Goal: Task Accomplishment & Management: Manage account settings

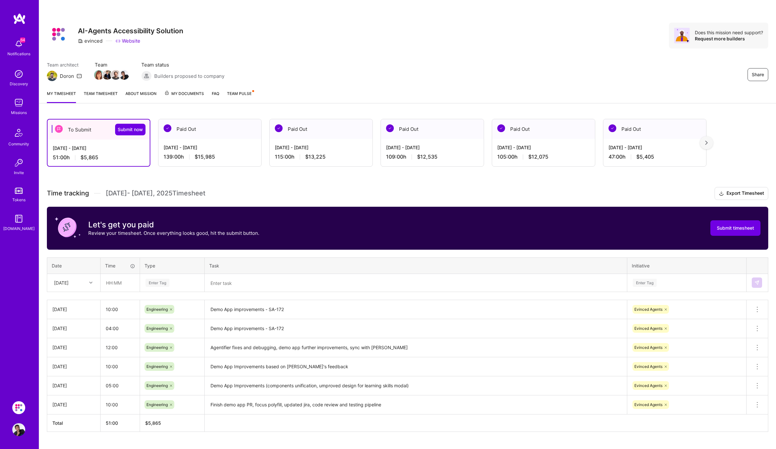
click at [96, 96] on link "Team timesheet" at bounding box center [101, 96] width 34 height 13
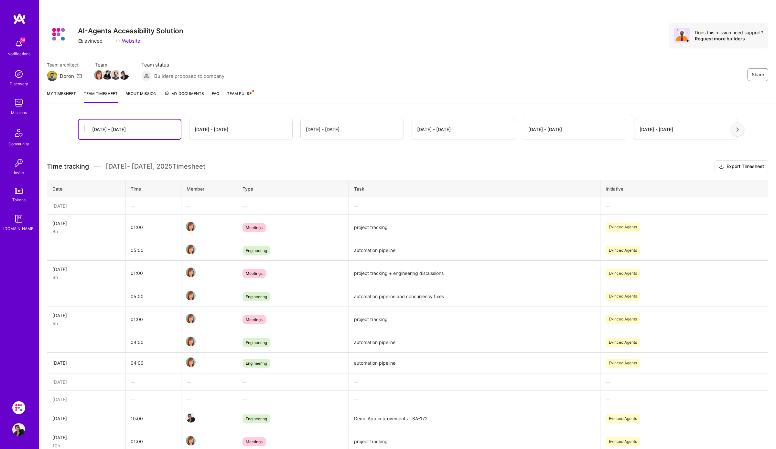
click at [68, 92] on link "My timesheet" at bounding box center [61, 96] width 29 height 13
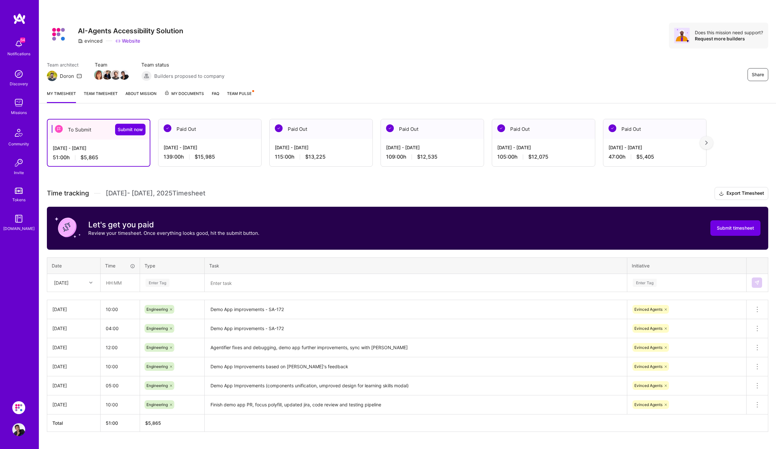
click at [91, 283] on icon at bounding box center [90, 282] width 3 height 3
click at [76, 352] on div "[DATE]" at bounding box center [74, 353] width 52 height 12
click at [111, 283] on input "text" at bounding box center [120, 282] width 38 height 17
type input "9"
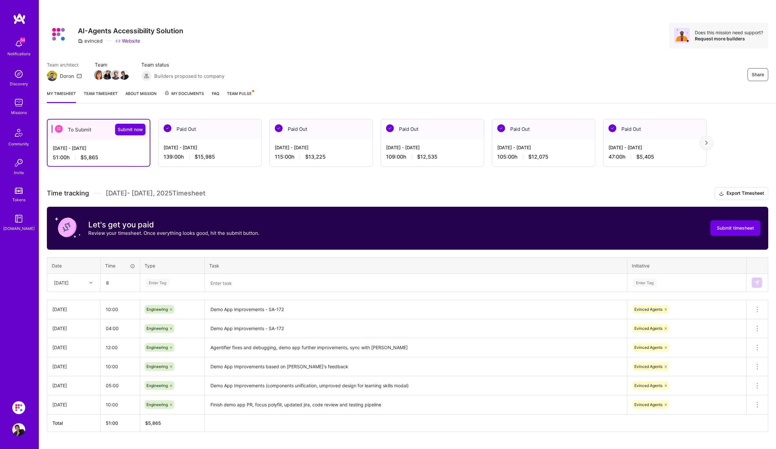
type input "08:00"
click at [160, 284] on div "Enter Tag" at bounding box center [157, 283] width 24 height 10
click at [172, 347] on div "Engineering" at bounding box center [172, 349] width 64 height 15
click at [228, 286] on textarea at bounding box center [415, 283] width 421 height 17
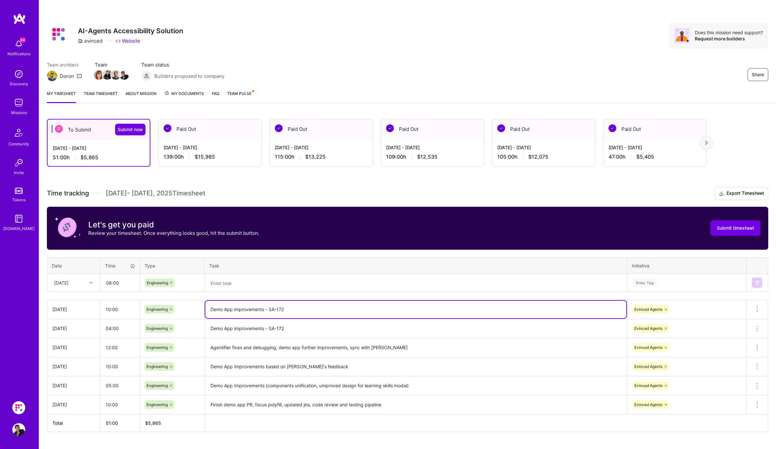
drag, startPoint x: 302, startPoint y: 307, endPoint x: 192, endPoint y: 311, distance: 110.0
click at [192, 311] on tr "[DATE] 10:00 Engineering Demo App improvements - SA-172 Evinced Agents Delete r…" at bounding box center [407, 309] width 721 height 19
click at [276, 286] on textarea at bounding box center [415, 283] width 421 height 17
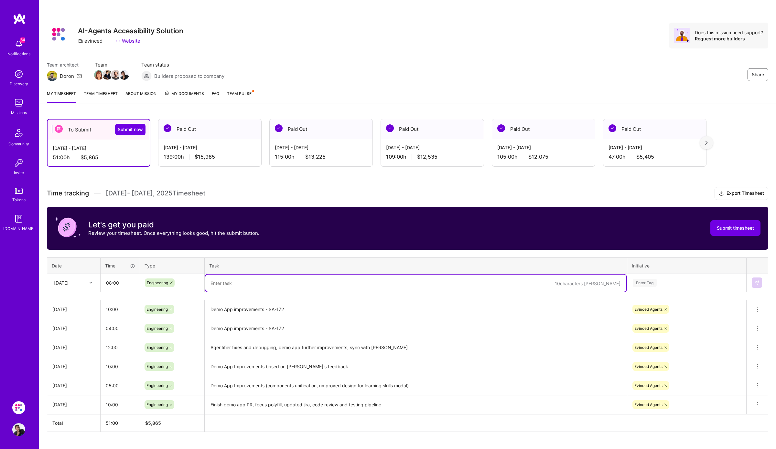
paste textarea "Demo App improvements - SA-172"
click at [633, 281] on div "Enter Tag" at bounding box center [644, 283] width 24 height 10
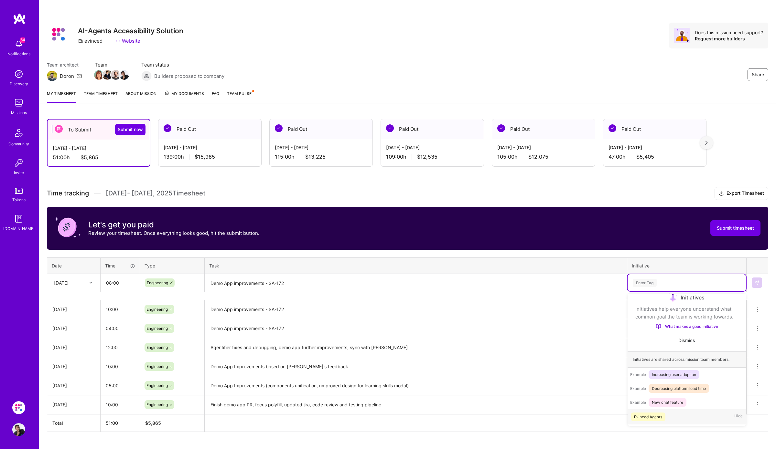
scroll to position [11, 0]
click at [268, 279] on textarea "Demo App improvements - SA-172" at bounding box center [415, 283] width 421 height 17
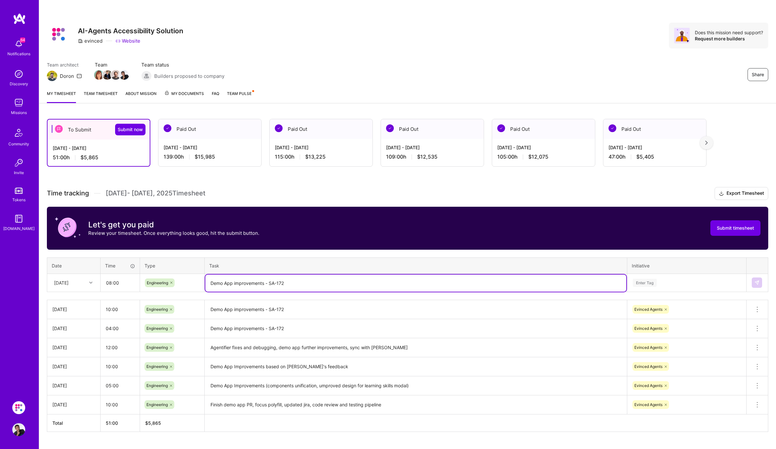
drag, startPoint x: 234, startPoint y: 282, endPoint x: 324, endPoint y: 282, distance: 89.2
click at [324, 282] on textarea "Demo App improvements - SA-172" at bounding box center [415, 283] width 421 height 17
type textarea "D"
type textarea "Troubleshooting web sockets connection issue and further demo app enhancements"
click at [640, 288] on div "Enter Tag" at bounding box center [686, 282] width 118 height 17
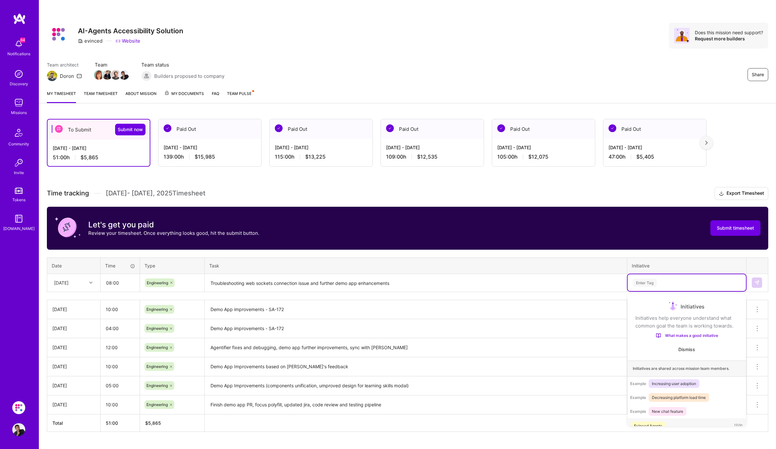
scroll to position [12, 0]
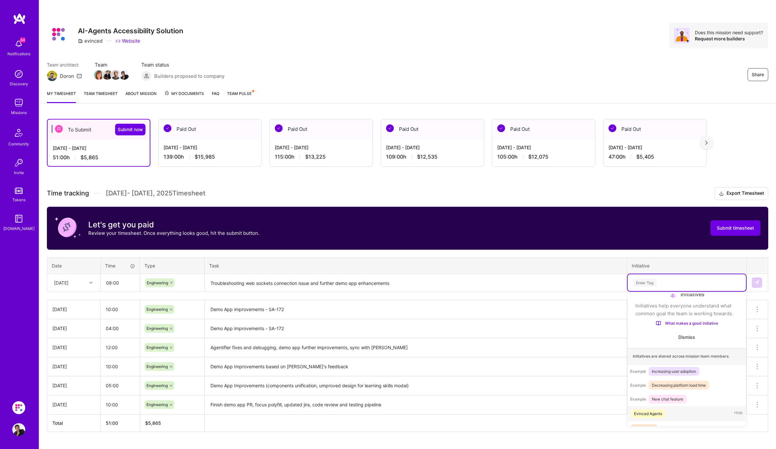
click at [653, 411] on div "Evinced Agents" at bounding box center [648, 413] width 28 height 7
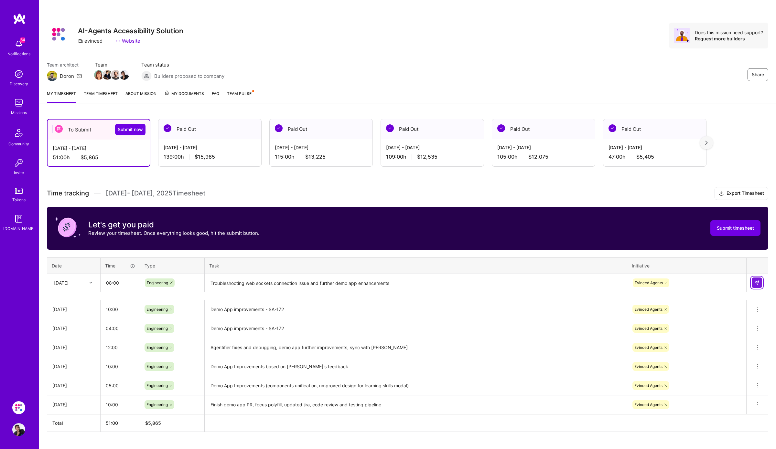
click at [756, 283] on img at bounding box center [756, 282] width 5 height 5
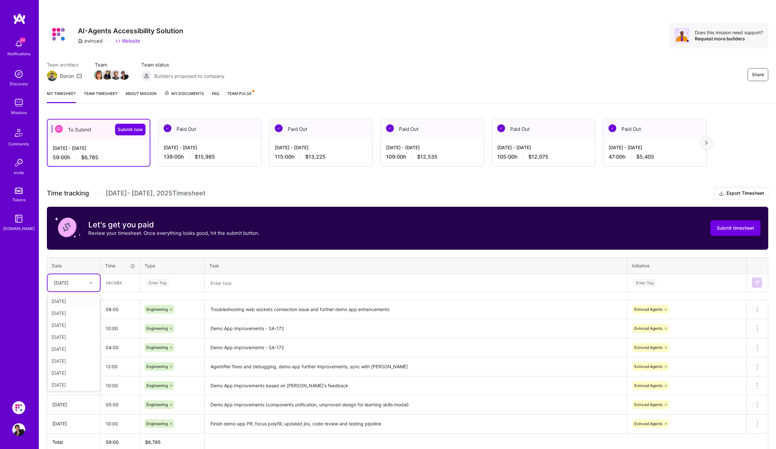
click at [90, 284] on icon at bounding box center [90, 282] width 3 height 3
click at [72, 348] on div "[DATE]" at bounding box center [74, 348] width 52 height 12
click at [111, 281] on input "text" at bounding box center [120, 282] width 38 height 17
type input "11:00"
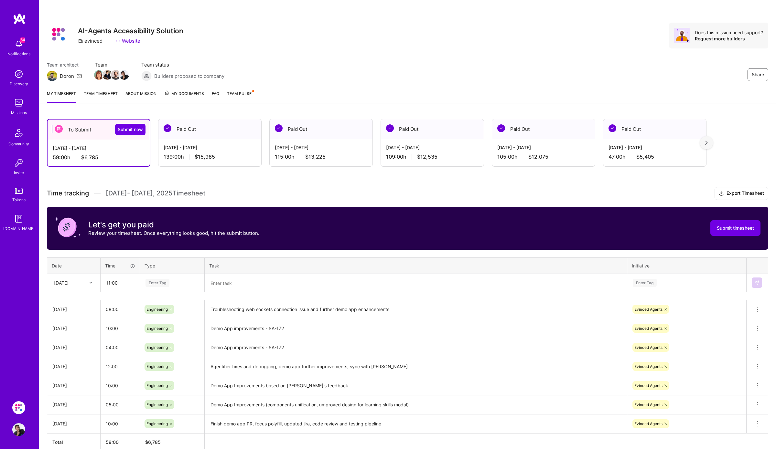
click at [178, 282] on div "Enter Tag" at bounding box center [172, 283] width 55 height 8
click at [165, 349] on span "Engineering" at bounding box center [157, 349] width 28 height 9
click at [232, 285] on textarea at bounding box center [415, 283] width 421 height 17
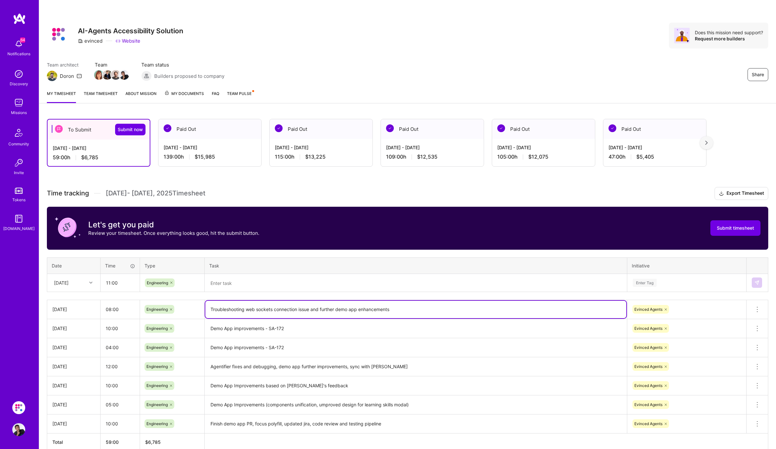
drag, startPoint x: 212, startPoint y: 309, endPoint x: 465, endPoint y: 309, distance: 253.1
click at [465, 309] on textarea "Troubleshooting web sockets connection issue and further demo app enhancements" at bounding box center [415, 309] width 421 height 17
click at [454, 284] on textarea at bounding box center [415, 283] width 421 height 17
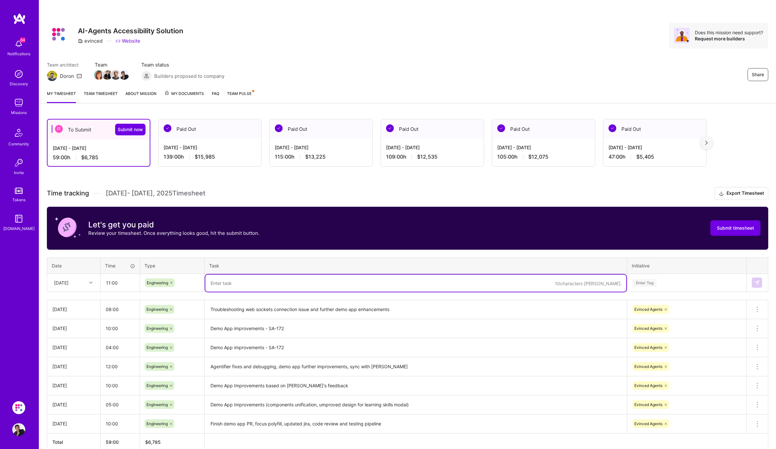
paste textarea "roubleshooting web sockets connection issue and further demo app enhancements"
click at [209, 284] on textarea "roubleshooting web sockets connection issue and further demo app enhancements" at bounding box center [415, 283] width 421 height 17
type textarea "Troubleshooting web sockets connection issue and further demo app enhancements"
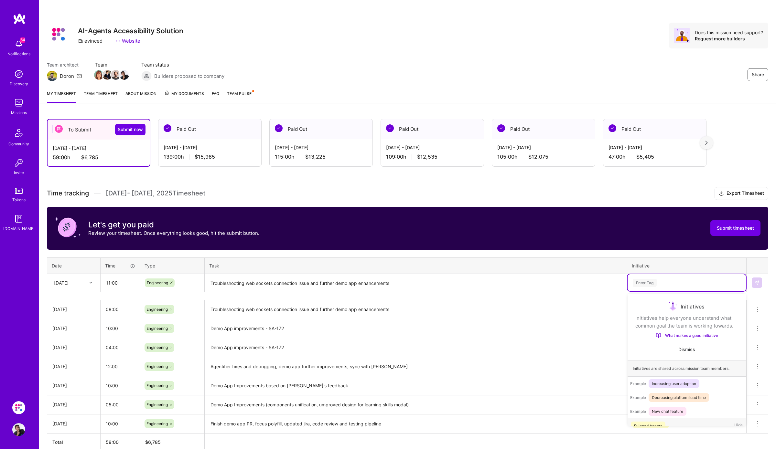
click at [644, 284] on div "Enter Tag" at bounding box center [644, 283] width 24 height 10
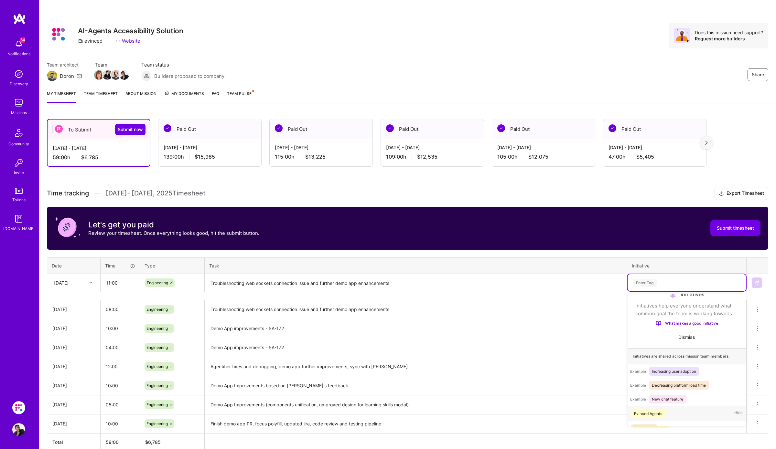
click at [666, 411] on div "Evinced Agents Hide" at bounding box center [686, 413] width 118 height 15
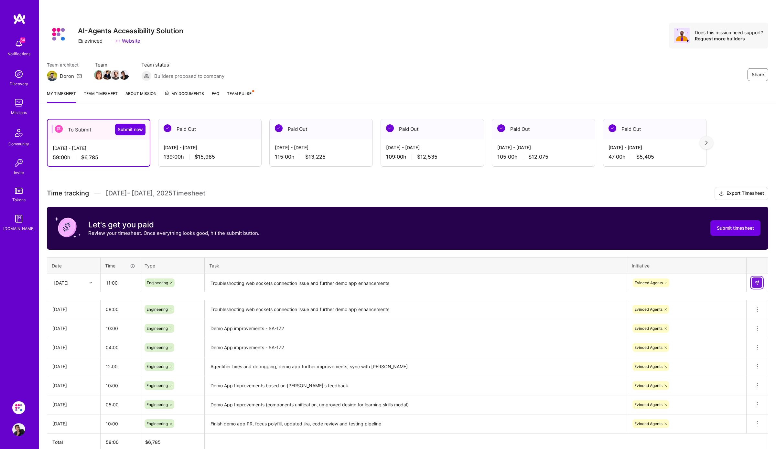
click at [757, 282] on img at bounding box center [756, 282] width 5 height 5
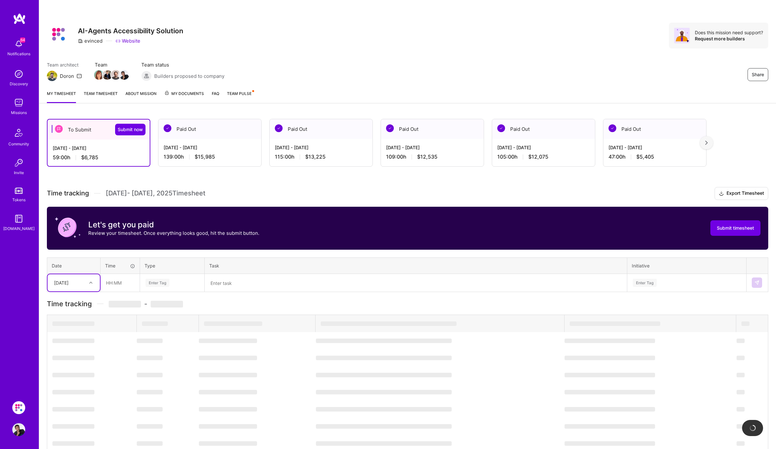
click at [84, 288] on div "[DATE]" at bounding box center [74, 282] width 52 height 17
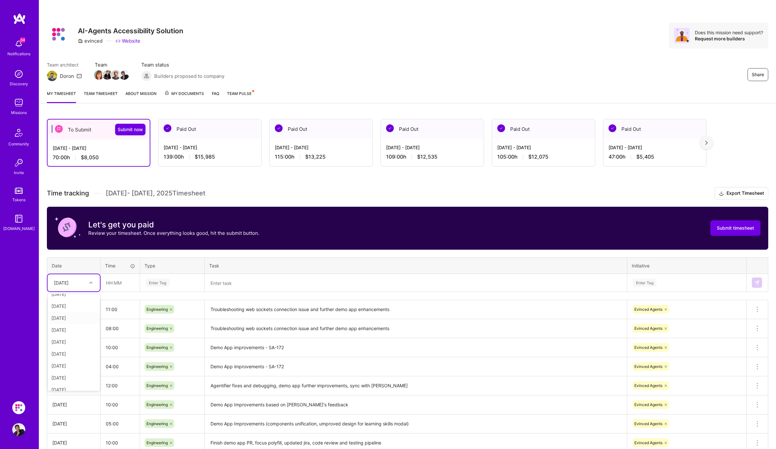
scroll to position [73, 0]
click at [74, 359] on div "[DATE]" at bounding box center [74, 360] width 52 height 12
click at [112, 280] on input "text" at bounding box center [120, 282] width 38 height 17
type input "12:00"
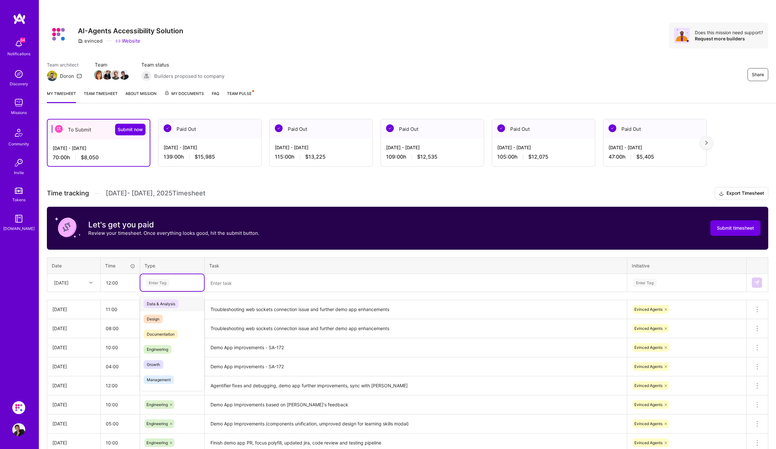
click at [175, 285] on div "Enter Tag" at bounding box center [172, 283] width 55 height 8
click at [162, 350] on span "Engineering" at bounding box center [157, 349] width 28 height 9
click at [232, 283] on textarea at bounding box center [415, 283] width 421 height 17
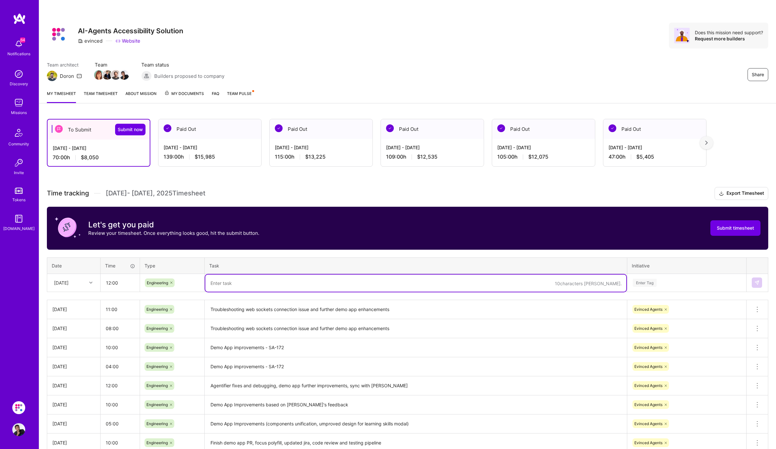
paste textarea "roubleshooting web sockets connection issue and further demo app enhancements"
click at [232, 283] on textarea "roubleshooting web sockets connection issue and further demo app enhancements" at bounding box center [415, 283] width 421 height 17
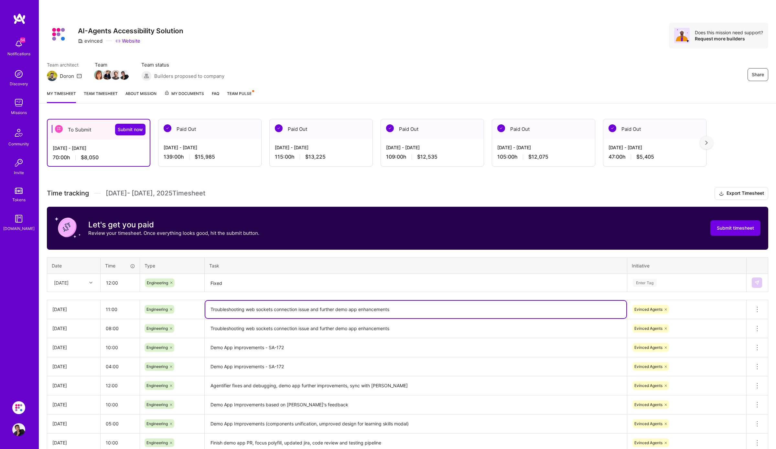
drag, startPoint x: 247, startPoint y: 308, endPoint x: 310, endPoint y: 308, distance: 63.7
click at [310, 308] on textarea "Troubleshooting web sockets connection issue and further demo app enhancements" at bounding box center [415, 309] width 421 height 17
click at [287, 280] on textarea "Fixed" at bounding box center [415, 283] width 421 height 17
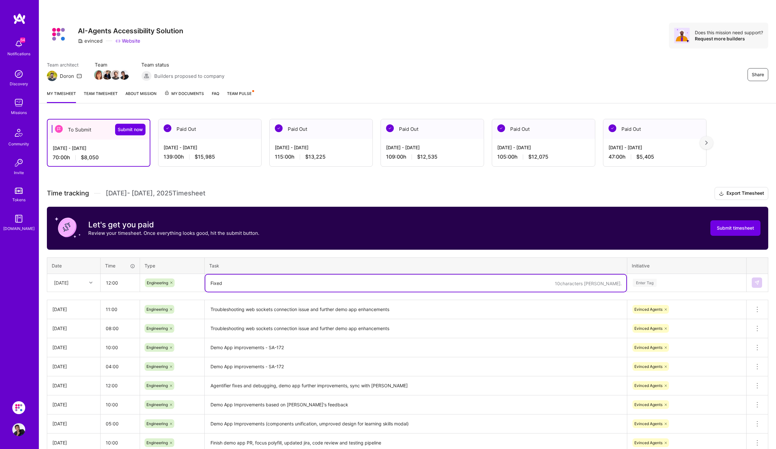
paste textarea "web sockets connection issue"
type textarea "Fixed web sockets connection issue, removed learn skill related checkboxes, cod…"
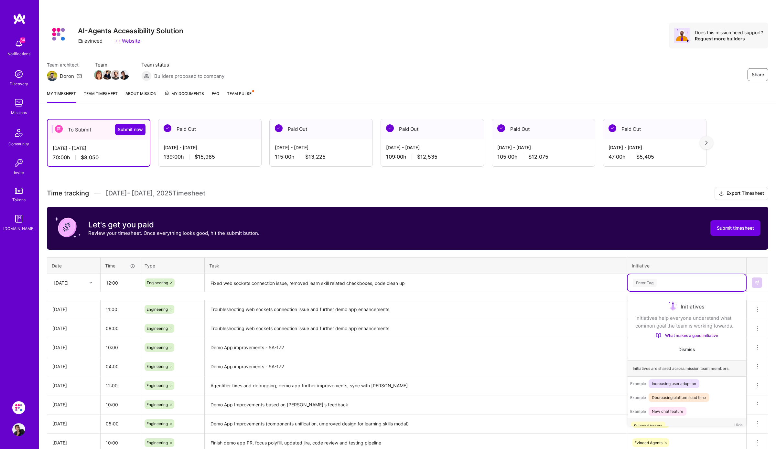
click at [642, 282] on div "Enter Tag" at bounding box center [644, 283] width 24 height 10
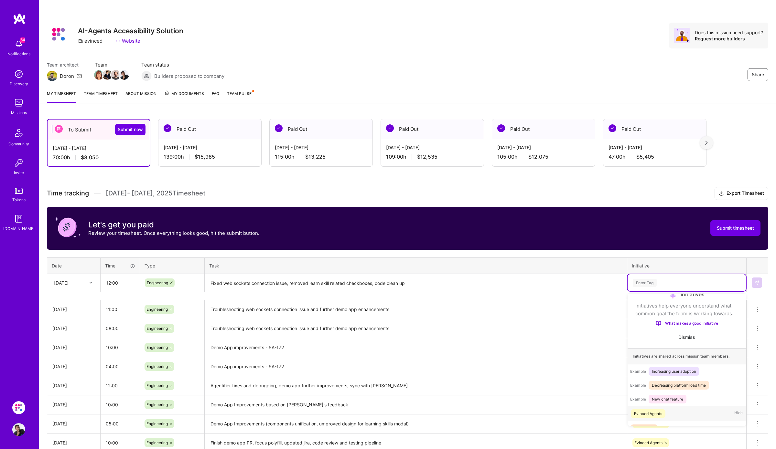
click at [665, 412] on span "Evinced Agents" at bounding box center [648, 413] width 35 height 9
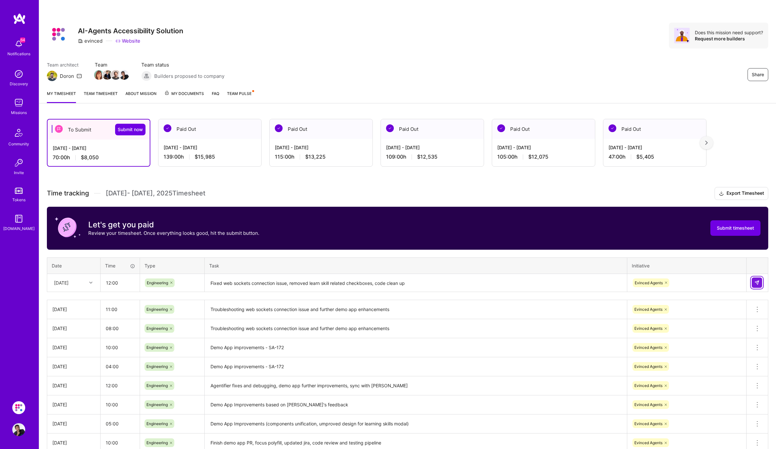
click at [755, 282] on img at bounding box center [756, 282] width 5 height 5
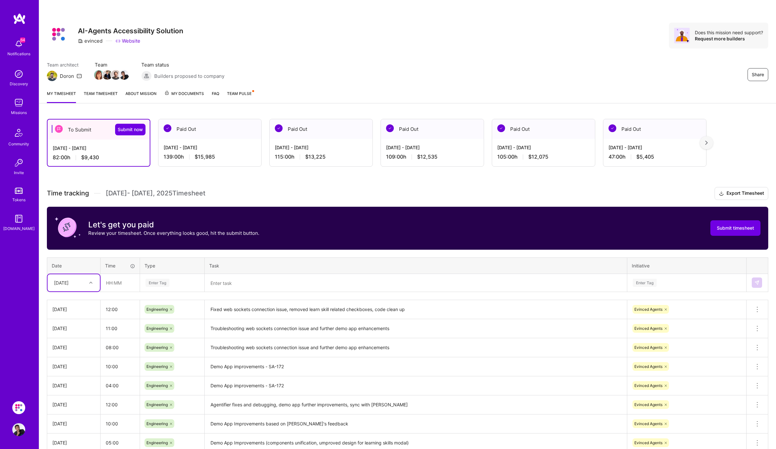
click at [91, 281] on icon at bounding box center [90, 282] width 3 height 3
click at [79, 368] on div "[DATE]" at bounding box center [74, 372] width 52 height 12
click at [110, 284] on input "text" at bounding box center [120, 282] width 38 height 17
type input "11:00"
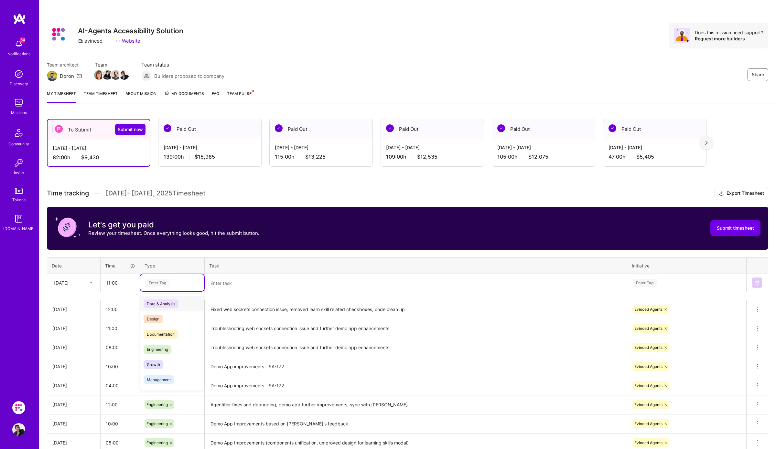
click at [158, 277] on div "Enter Tag" at bounding box center [172, 282] width 64 height 17
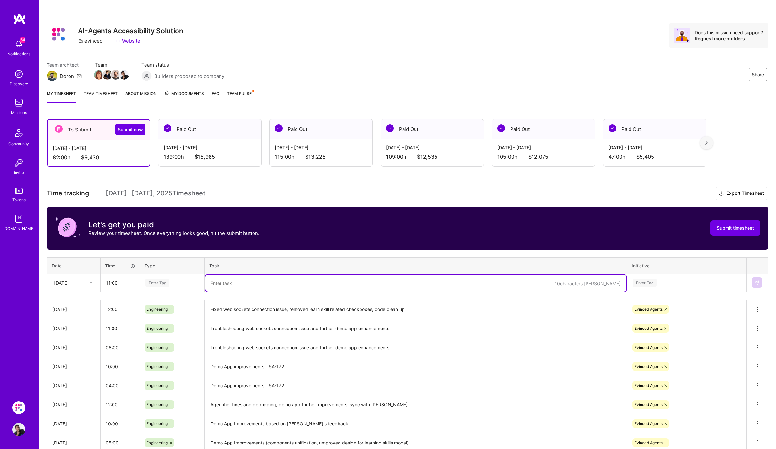
click at [240, 283] on textarea at bounding box center [415, 283] width 421 height 17
type textarea "UI consultations with [PERSON_NAME], review of the desings, research regarding …"
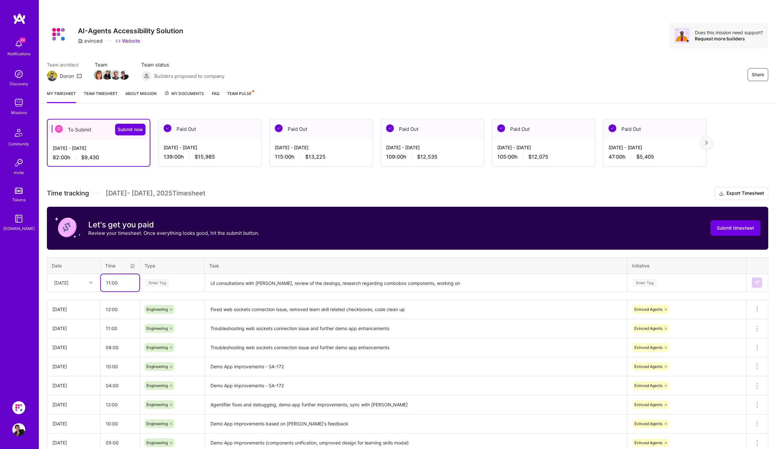
click at [108, 282] on input "11:00" at bounding box center [120, 282] width 38 height 17
type input "13:00"
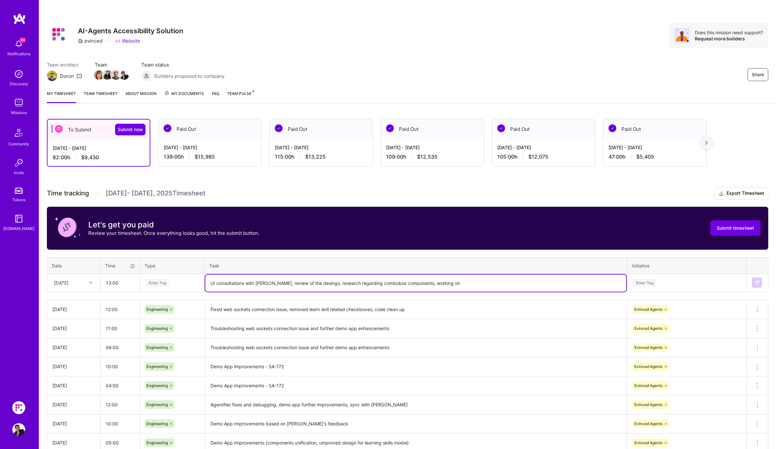
click at [508, 284] on textarea "UI consultations with [PERSON_NAME], review of the desings, research regarding …" at bounding box center [415, 283] width 421 height 17
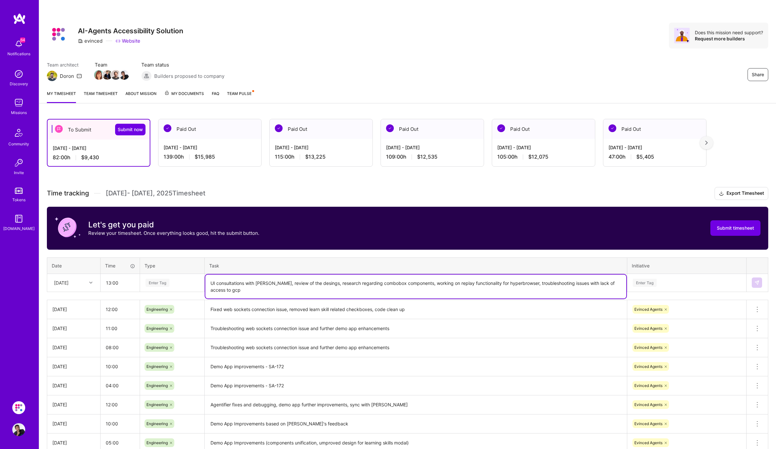
type textarea "UI consultations with [PERSON_NAME], review of the desings, research regarding …"
click at [156, 281] on div "Enter Tag" at bounding box center [157, 283] width 24 height 10
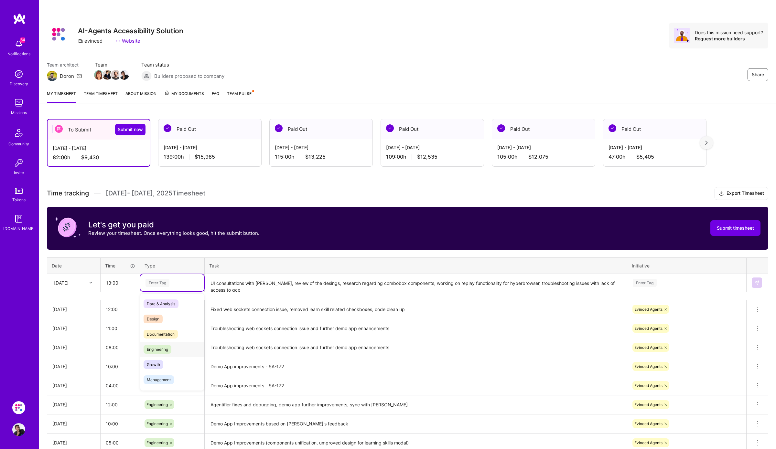
click at [159, 345] on span "Engineering" at bounding box center [157, 349] width 28 height 9
click at [647, 281] on div "Enter Tag" at bounding box center [644, 283] width 24 height 10
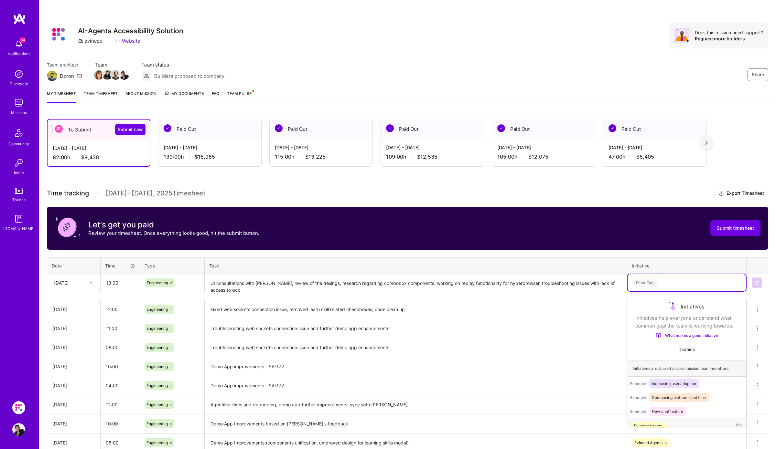
scroll to position [12, 0]
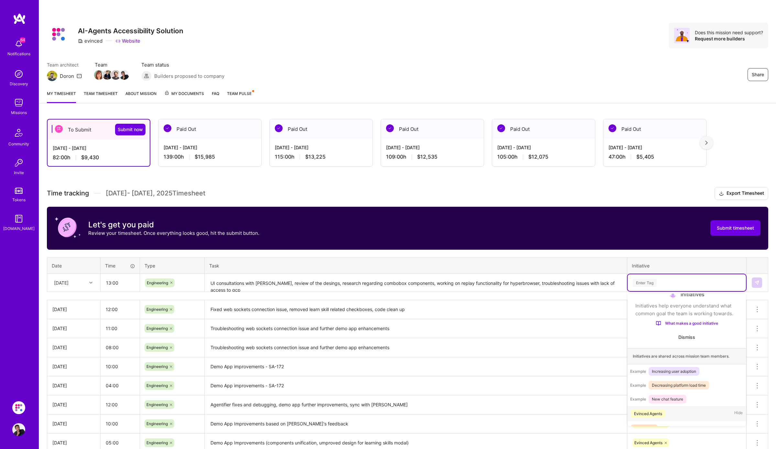
click at [658, 410] on div "Evinced Agents" at bounding box center [648, 413] width 28 height 7
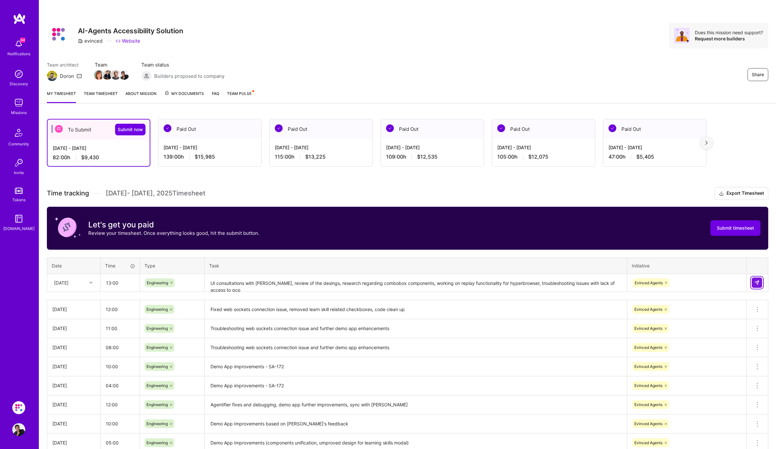
click at [757, 283] on img at bounding box center [756, 282] width 5 height 5
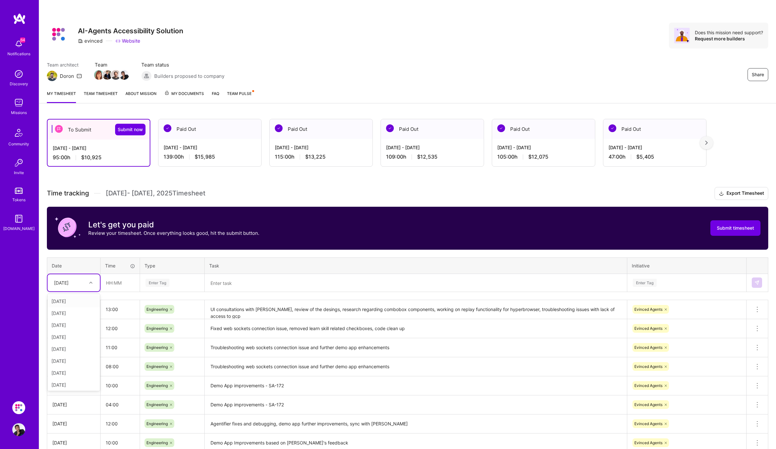
click at [87, 287] on div at bounding box center [92, 283] width 10 height 11
click at [70, 383] on div "[DATE]" at bounding box center [74, 384] width 52 height 12
click at [107, 283] on input "text" at bounding box center [120, 282] width 38 height 17
type input "10:00"
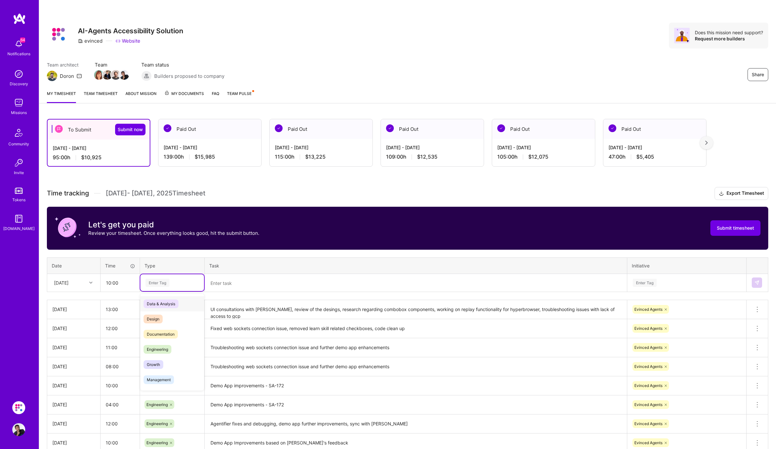
click at [172, 287] on div "Enter Tag" at bounding box center [172, 282] width 64 height 17
click at [172, 349] on div "Engineering" at bounding box center [172, 349] width 64 height 15
click at [230, 279] on textarea at bounding box center [415, 283] width 421 height 17
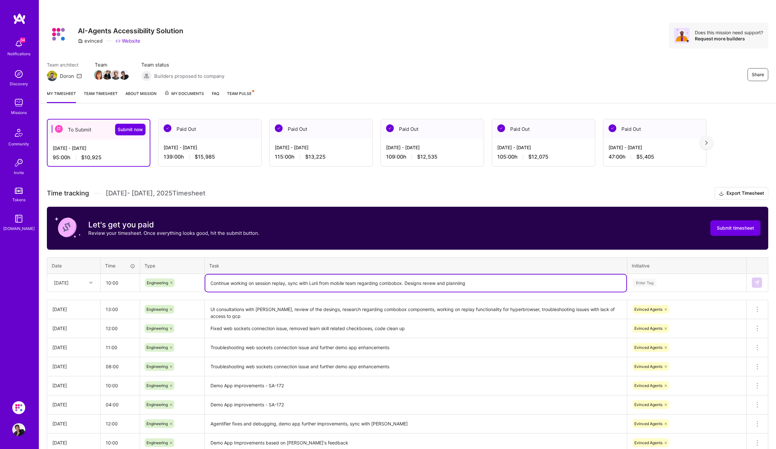
click at [431, 283] on textarea "Continue working on session replay, sync with Lurii from mobile team regarding …" at bounding box center [415, 283] width 421 height 17
click at [493, 283] on textarea "Continue working on session replay, sync with Lurii from mobile team regarding …" at bounding box center [415, 283] width 421 height 17
type textarea "Continue working on session replay, sync with Lurii from mobile team regarding …"
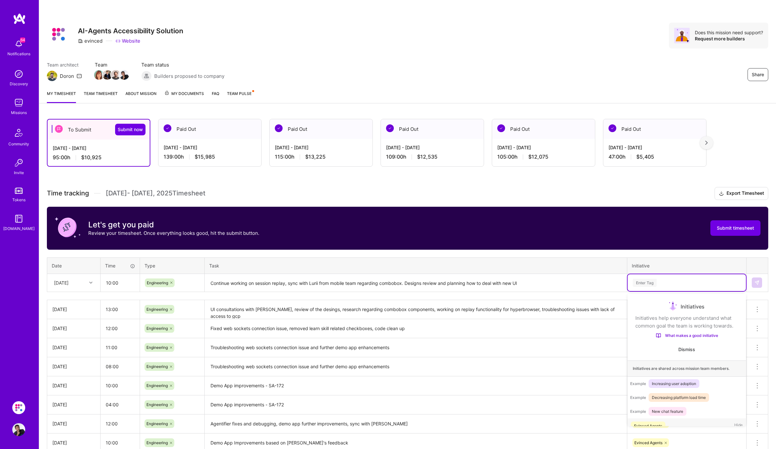
click at [635, 286] on div "Enter Tag" at bounding box center [644, 283] width 24 height 10
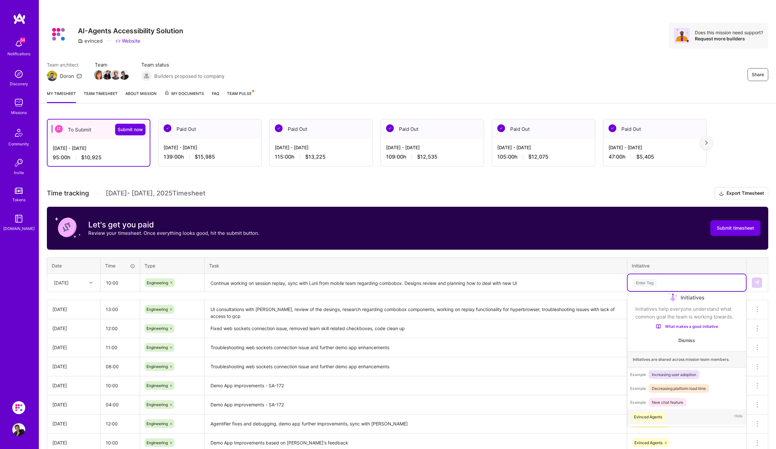
scroll to position [11, 0]
click at [660, 410] on div "Evinced Agents Hide" at bounding box center [686, 415] width 118 height 15
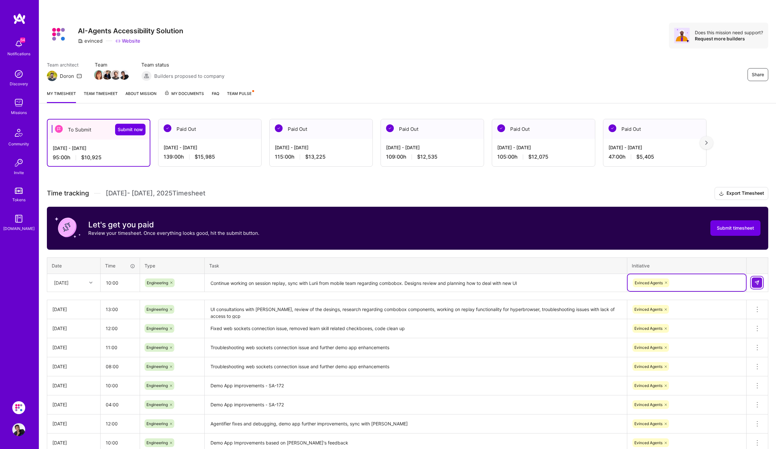
click at [758, 281] on img at bounding box center [756, 282] width 5 height 5
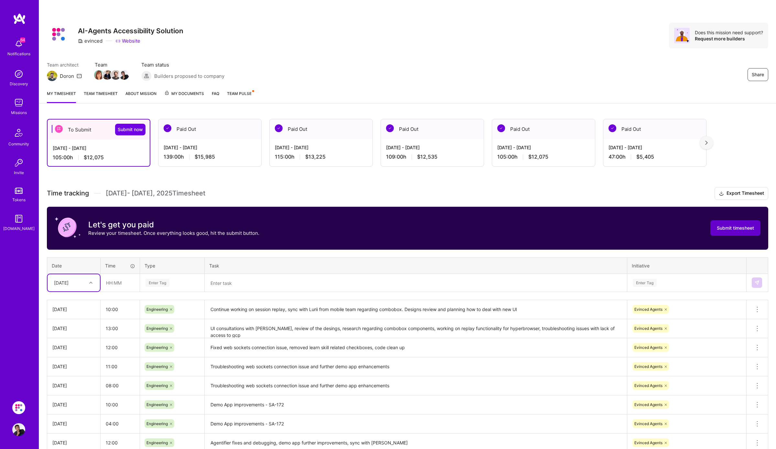
click at [741, 227] on span "Submit timesheet" at bounding box center [735, 228] width 37 height 6
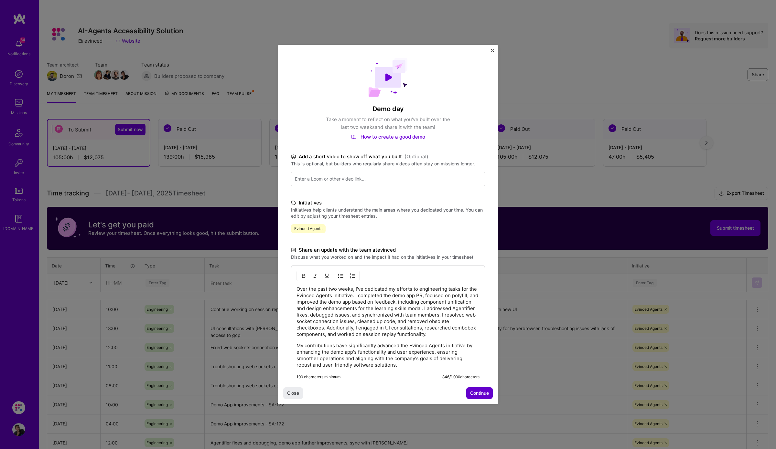
click at [474, 392] on span "Continue" at bounding box center [479, 393] width 19 height 6
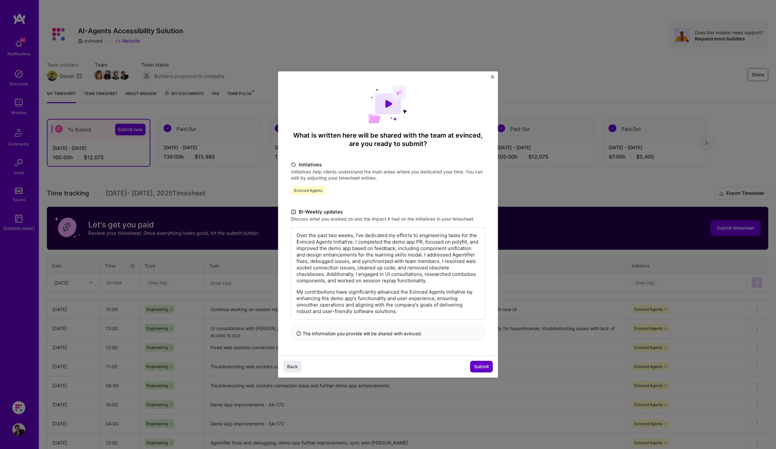
click at [482, 368] on span "Submit" at bounding box center [481, 367] width 15 height 6
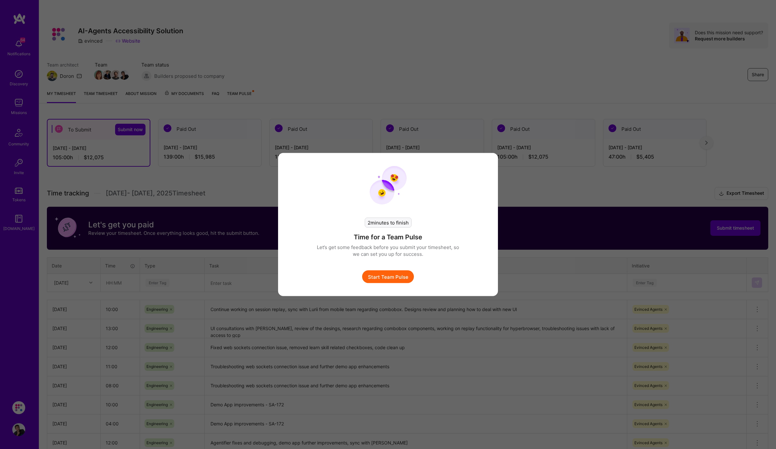
click at [389, 276] on button "Start Team Pulse" at bounding box center [388, 277] width 52 height 13
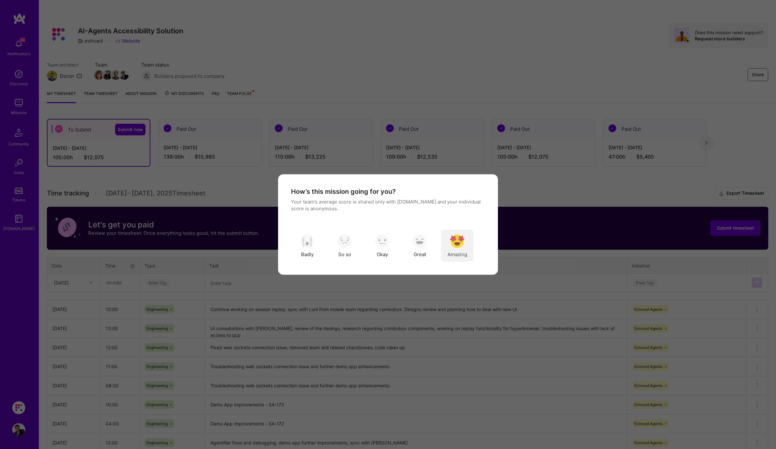
click at [458, 242] on img "modal" at bounding box center [457, 241] width 14 height 14
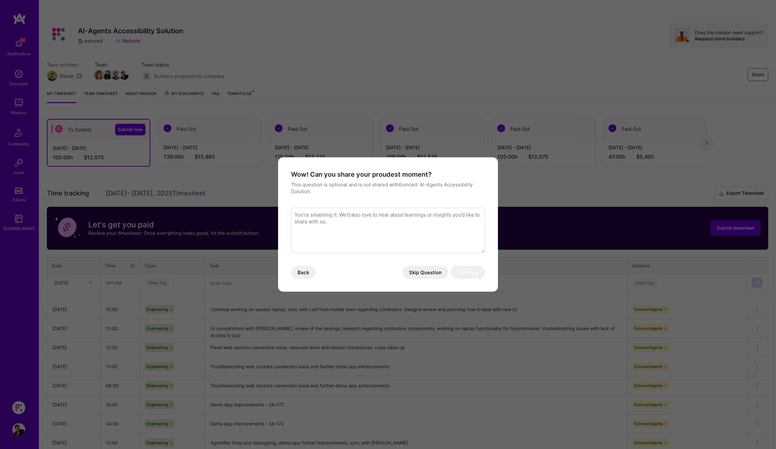
click at [435, 271] on button "Skip Question" at bounding box center [425, 272] width 46 height 13
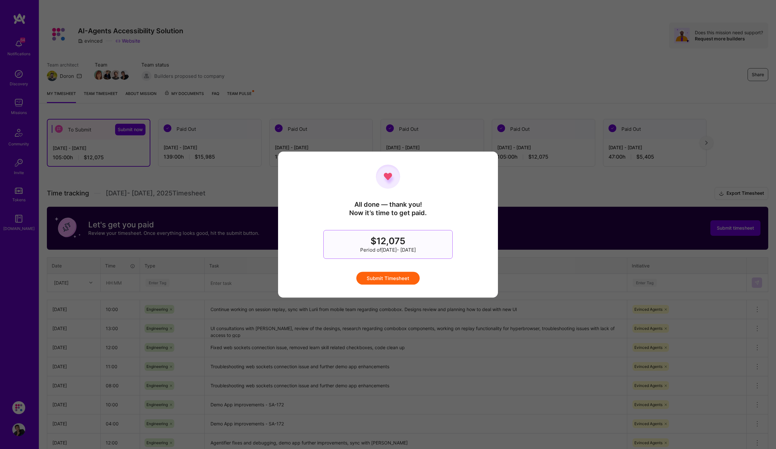
click at [389, 279] on button "Submit Timesheet" at bounding box center [387, 278] width 63 height 13
